Goal: Browse casually

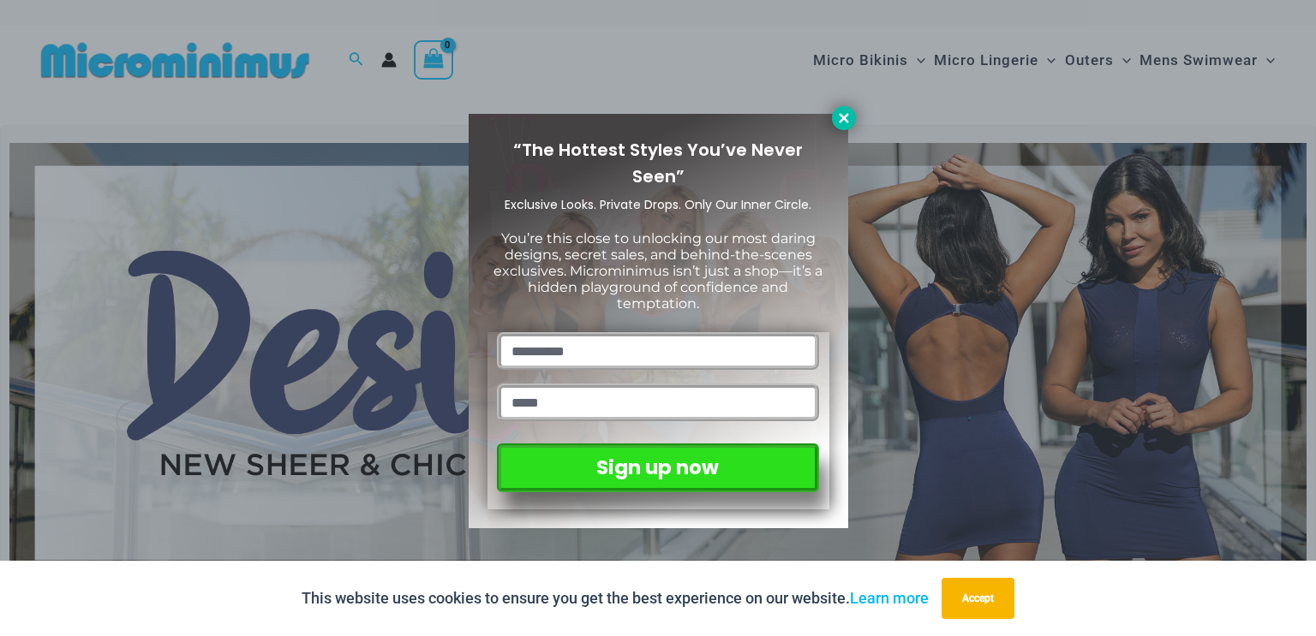
click at [842, 120] on icon at bounding box center [843, 118] width 15 height 15
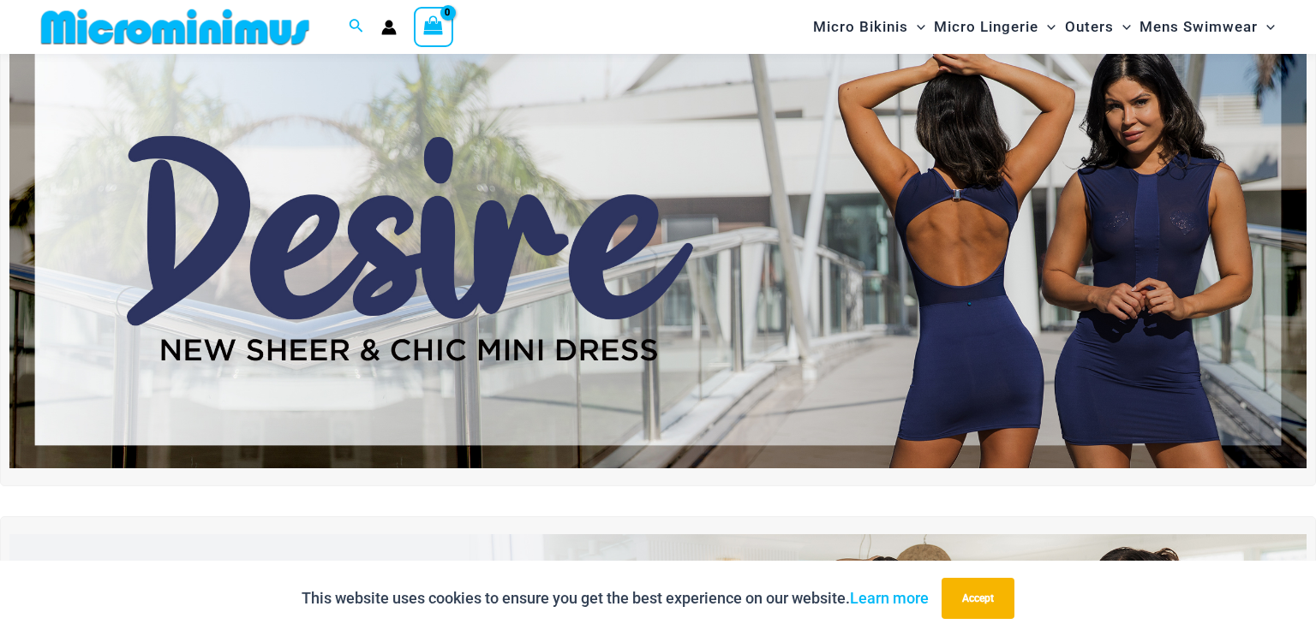
scroll to position [69, 0]
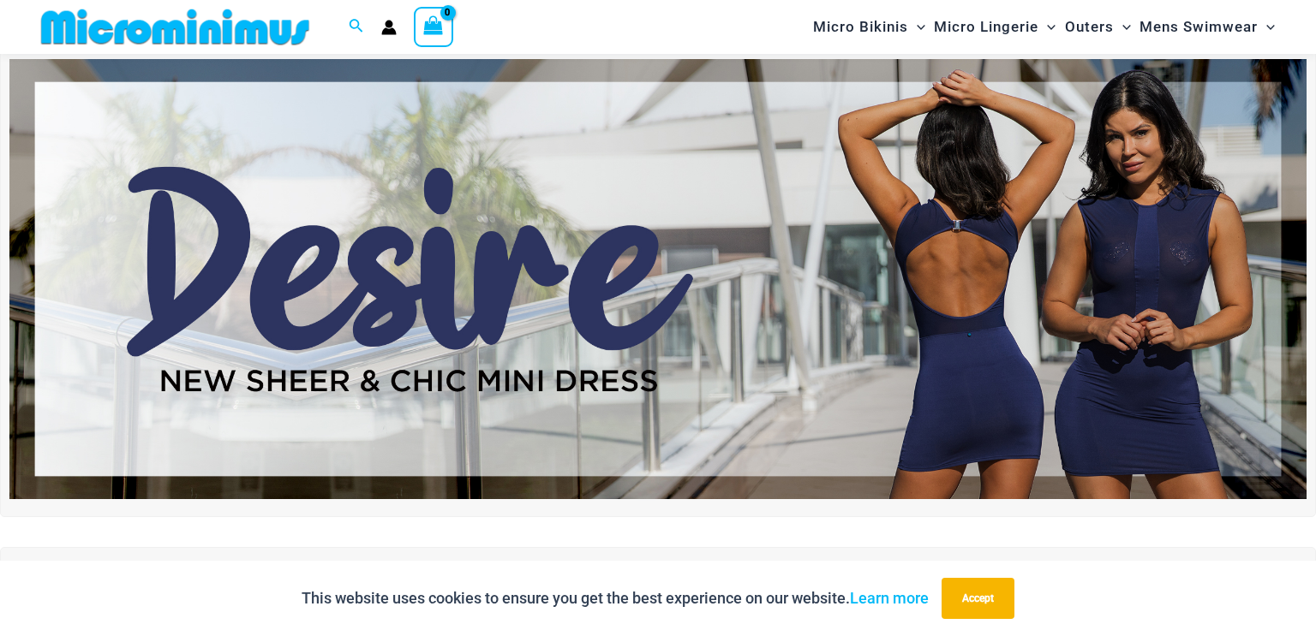
click at [1121, 302] on img at bounding box center [657, 279] width 1297 height 441
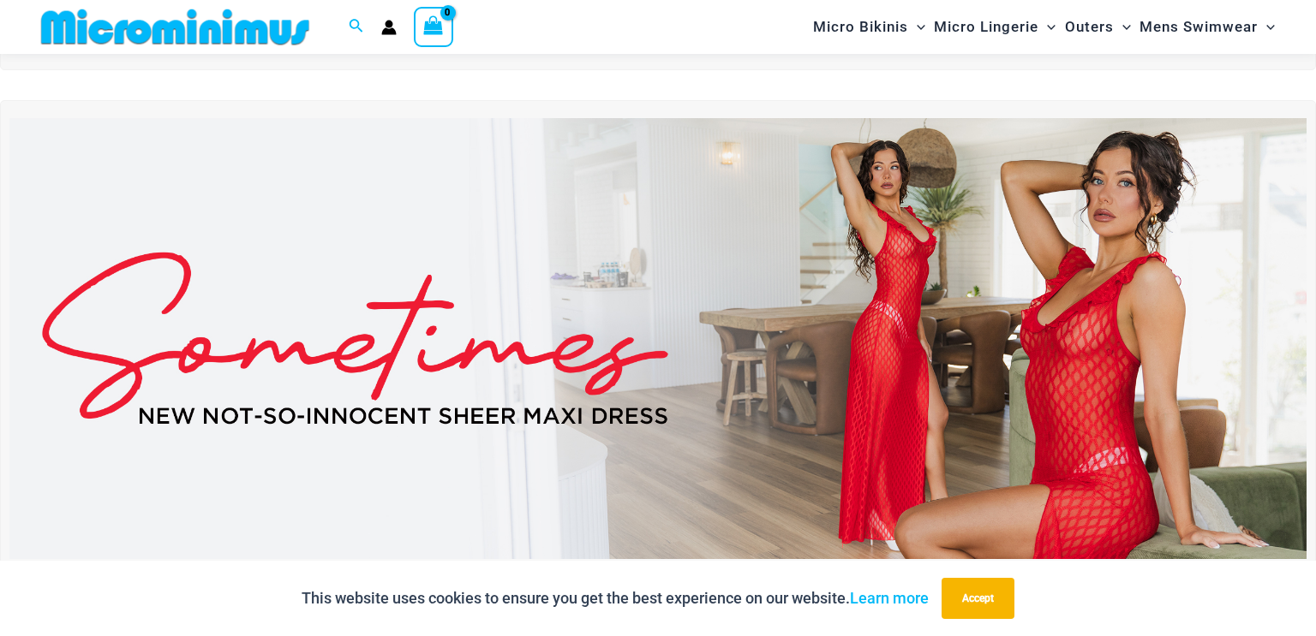
scroll to position [583, 0]
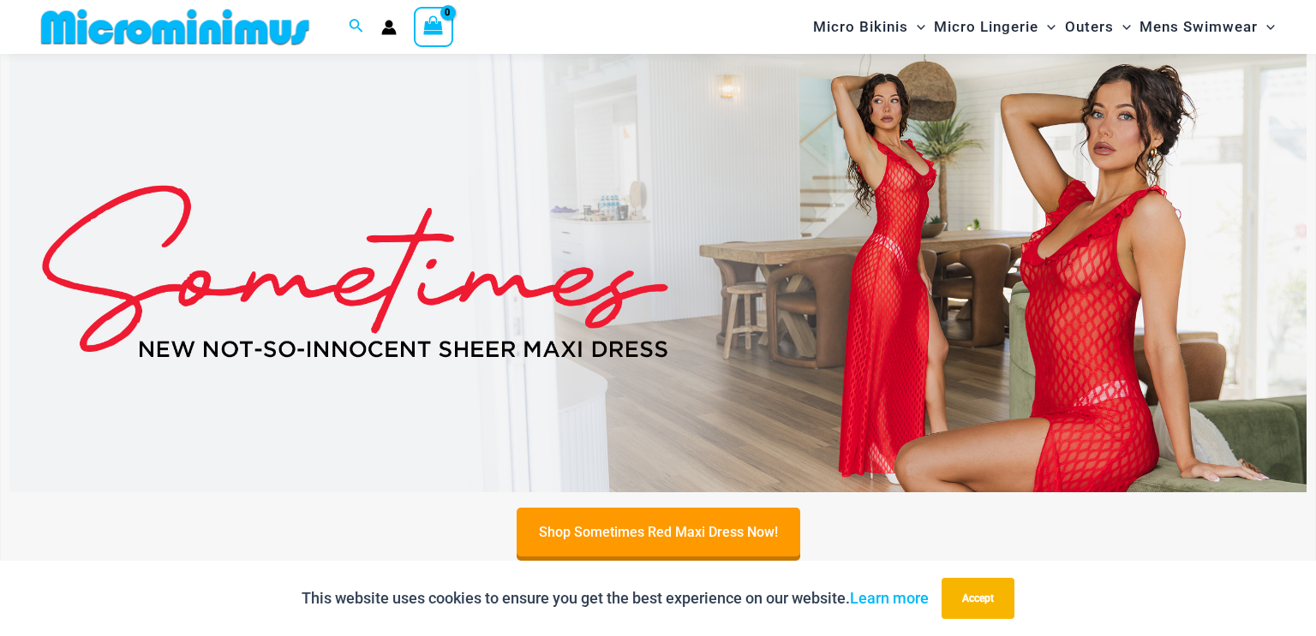
click at [999, 374] on img at bounding box center [657, 271] width 1297 height 441
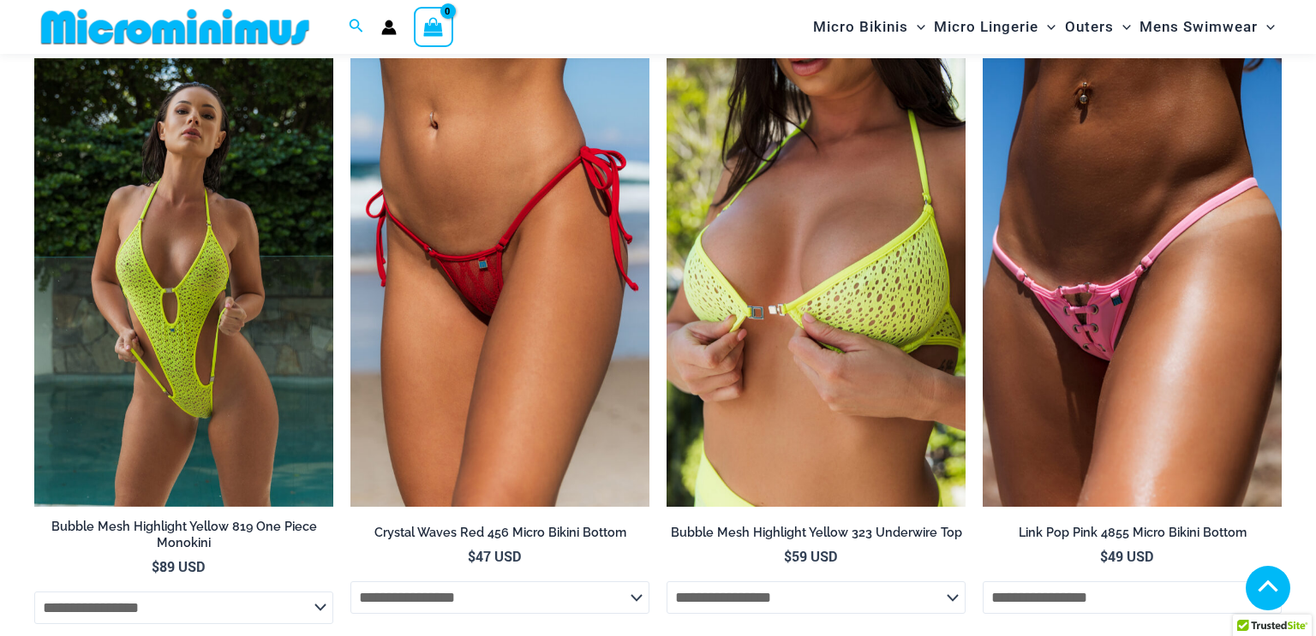
scroll to position [2040, 0]
